Goal: Navigation & Orientation: Find specific page/section

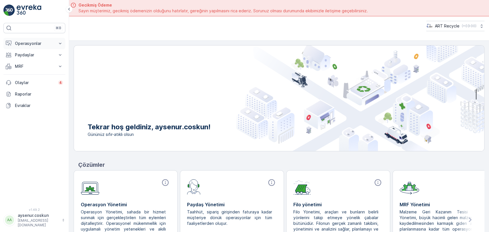
click at [47, 46] on p "Operasyonlar" at bounding box center [34, 44] width 39 height 6
click at [37, 63] on link "Planlama" at bounding box center [38, 61] width 53 height 8
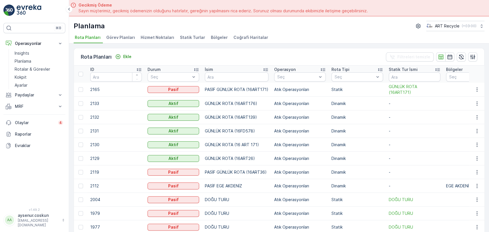
click at [145, 37] on span "Hizmet Noktaları" at bounding box center [157, 38] width 33 height 6
